Goal: Check status

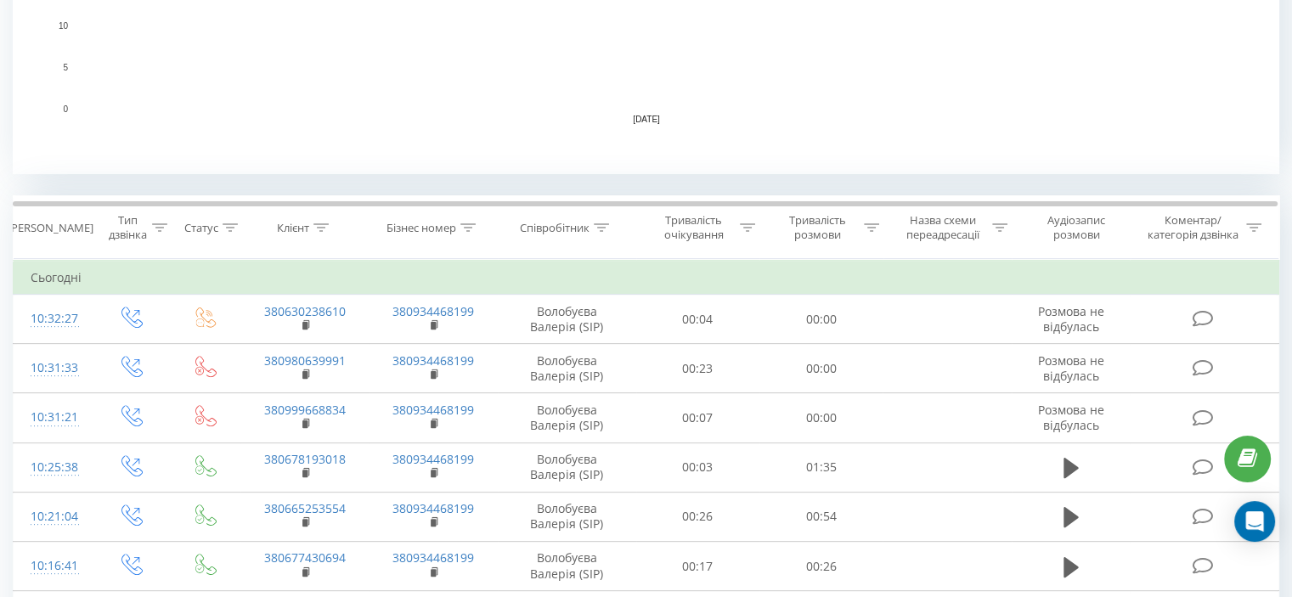
scroll to position [551, 0]
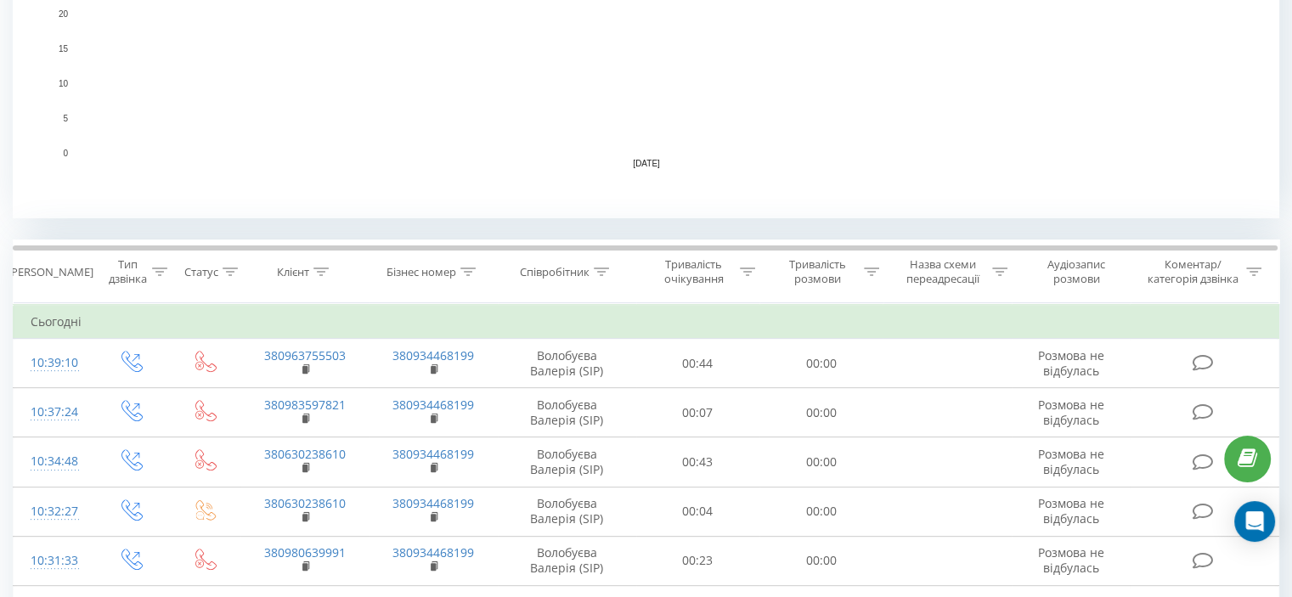
scroll to position [495, 0]
